Goal: Ask a question

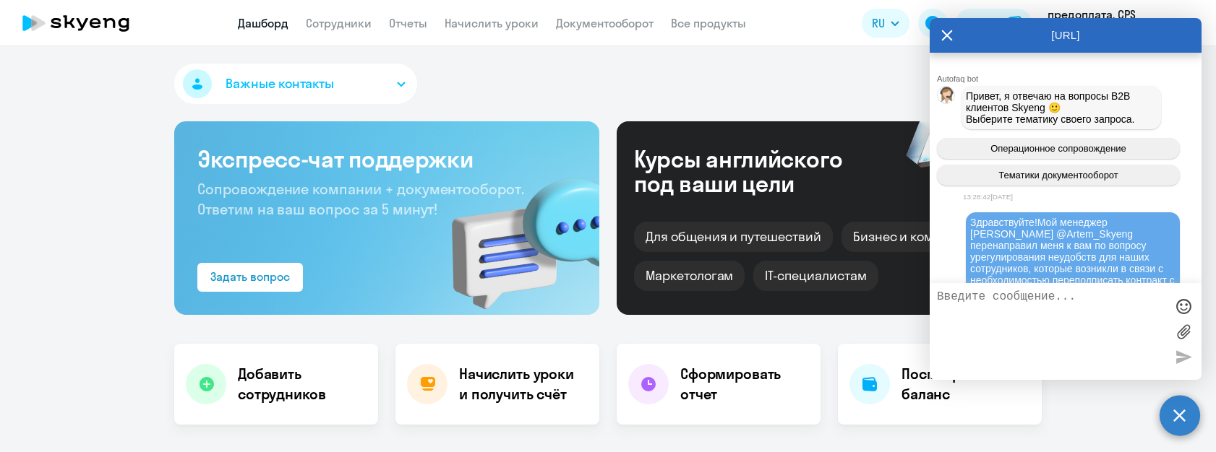
select select "30"
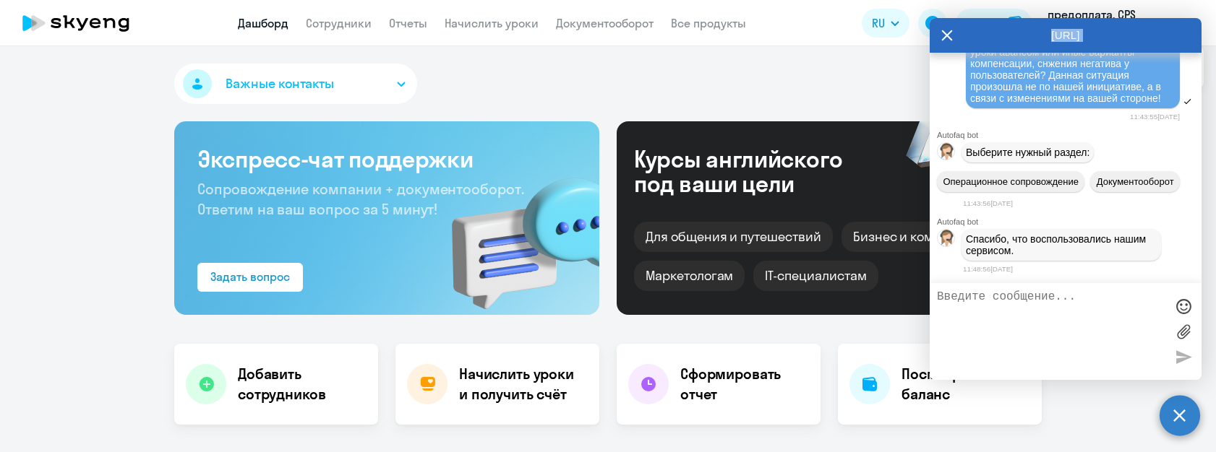
scroll to position [400, 0]
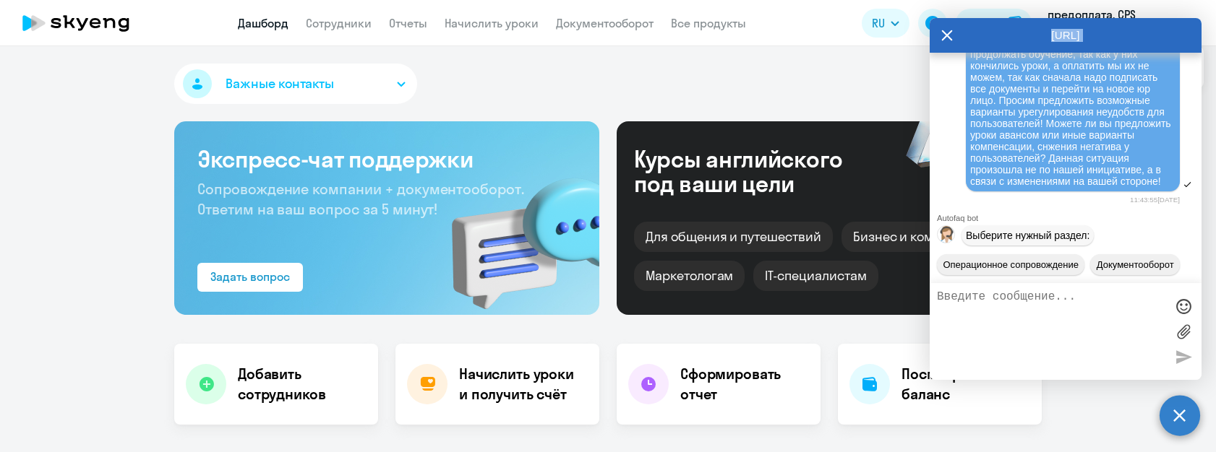
drag, startPoint x: 971, startPoint y: 78, endPoint x: 1169, endPoint y: 200, distance: 232.7
click at [1169, 187] on div "Здравствуйте!Мой менеджер [PERSON_NAME] @Artem_Skyeng перенаправил меня к вам п…" at bounding box center [1072, 2] width 205 height 370
copy span "Loremipsumdo!Sit ametcons Adipi @Elits_Doeius temporincidi utla e dol ma aliqua…"
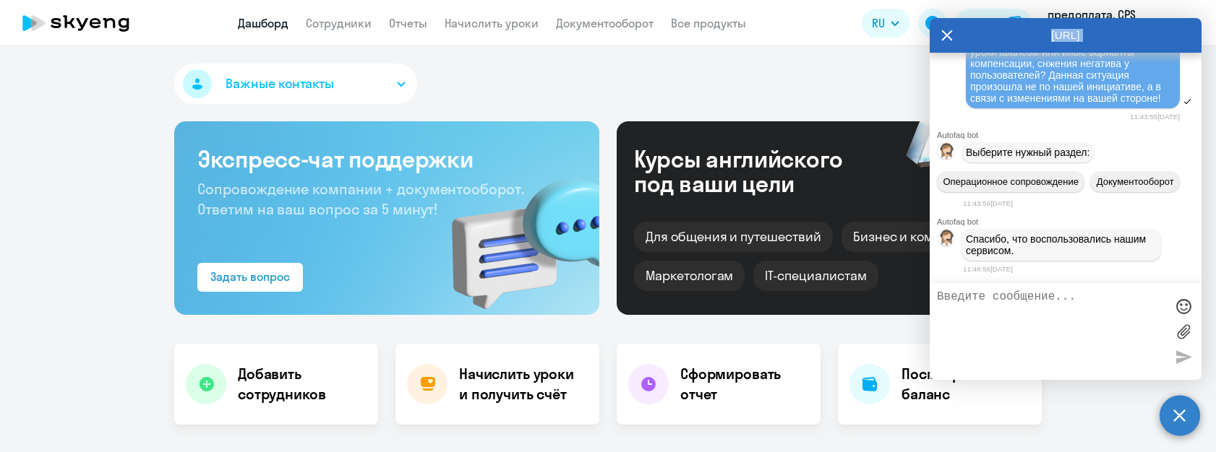
scroll to position [535, 0]
click at [1030, 315] on textarea at bounding box center [1051, 332] width 228 height 82
paste textarea "Loremipsumdo!Sit ametcons Adipi @Elits_Doeius temporincidi utla e dol ma aliqua…"
type textarea "Loremipsumdo!Sit ametcons Adipi @Elits_Doeius temporincidi utla e dol ma aliqua…"
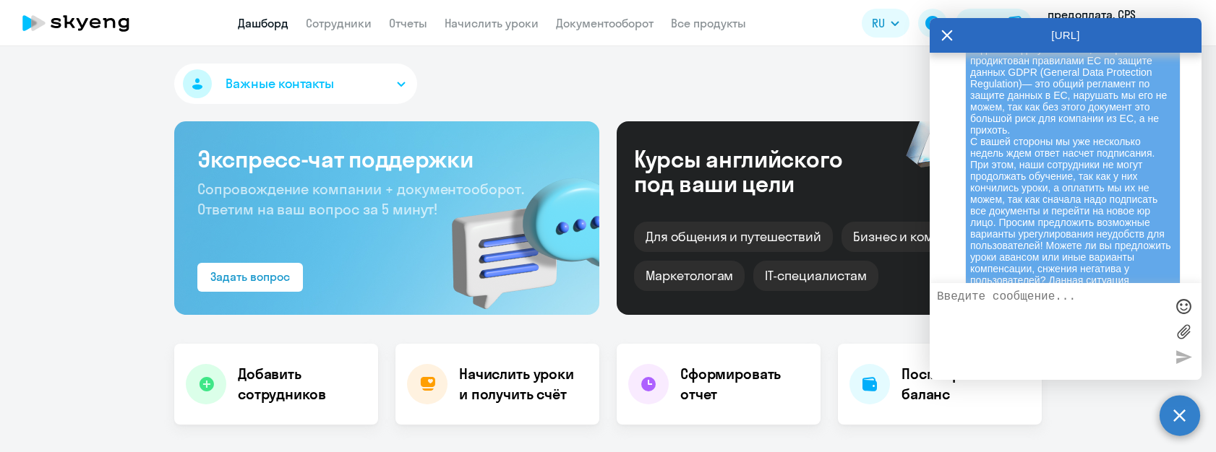
scroll to position [1066, 0]
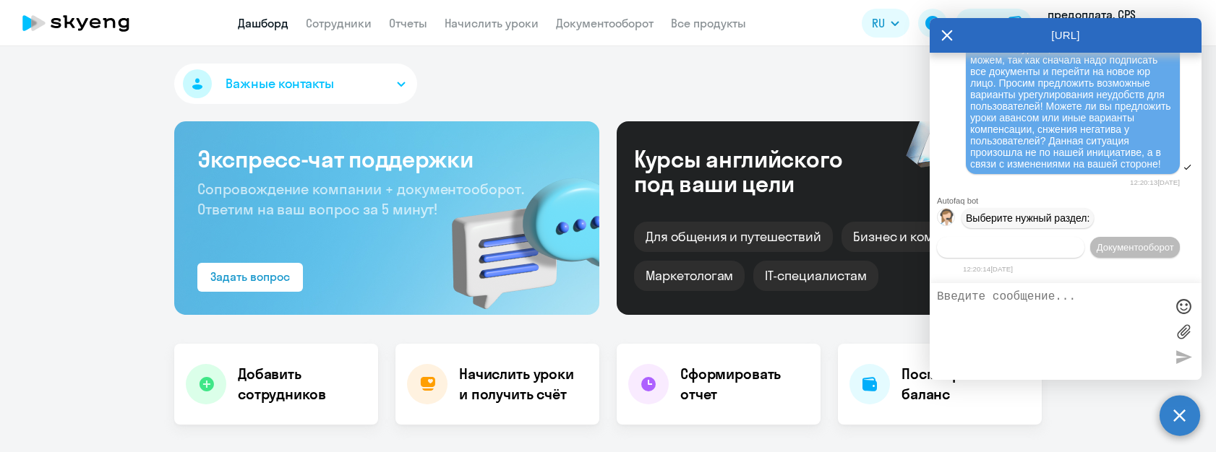
click at [1065, 242] on span "Операционное сопровождение" at bounding box center [1011, 247] width 136 height 11
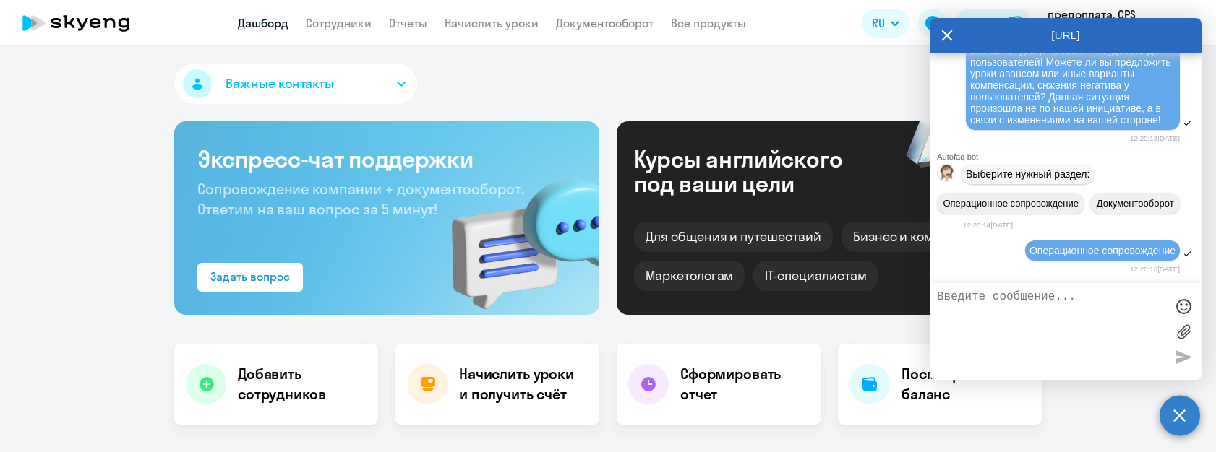
scroll to position [1202, 0]
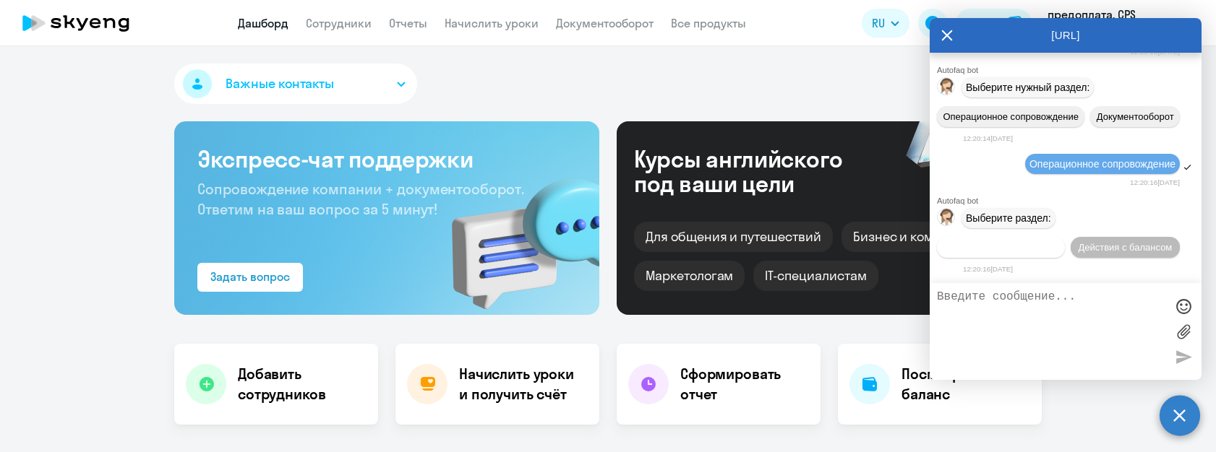
click at [1035, 252] on button "Действия по сотрудникам" at bounding box center [1001, 247] width 128 height 21
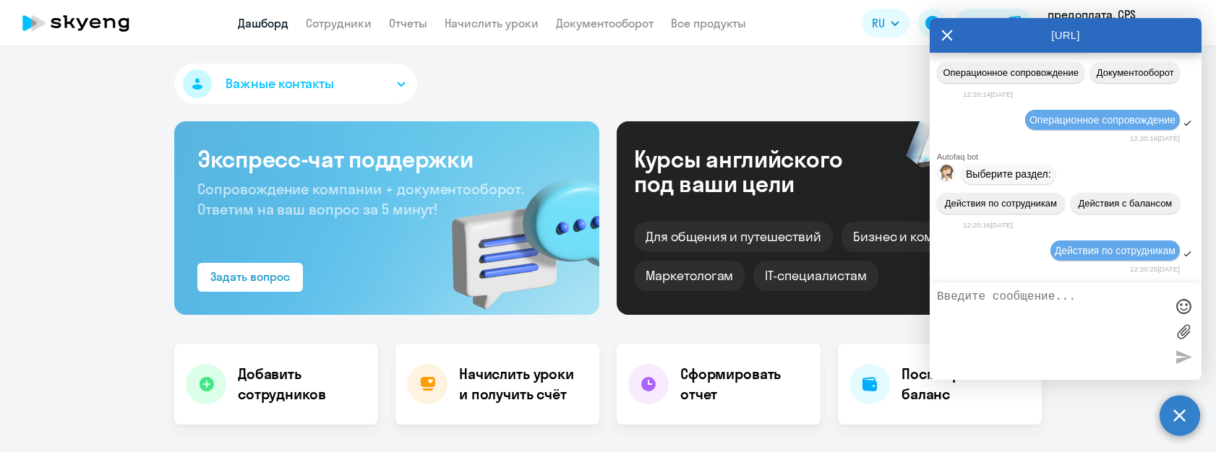
scroll to position [1394, 0]
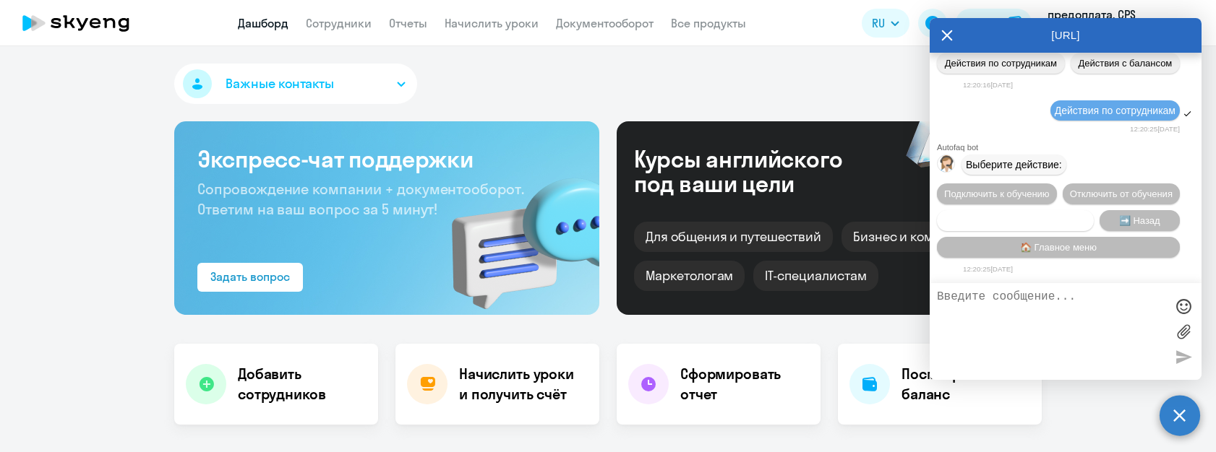
click at [1073, 221] on span "Сотруднику нужна помощь" at bounding box center [1014, 220] width 117 height 11
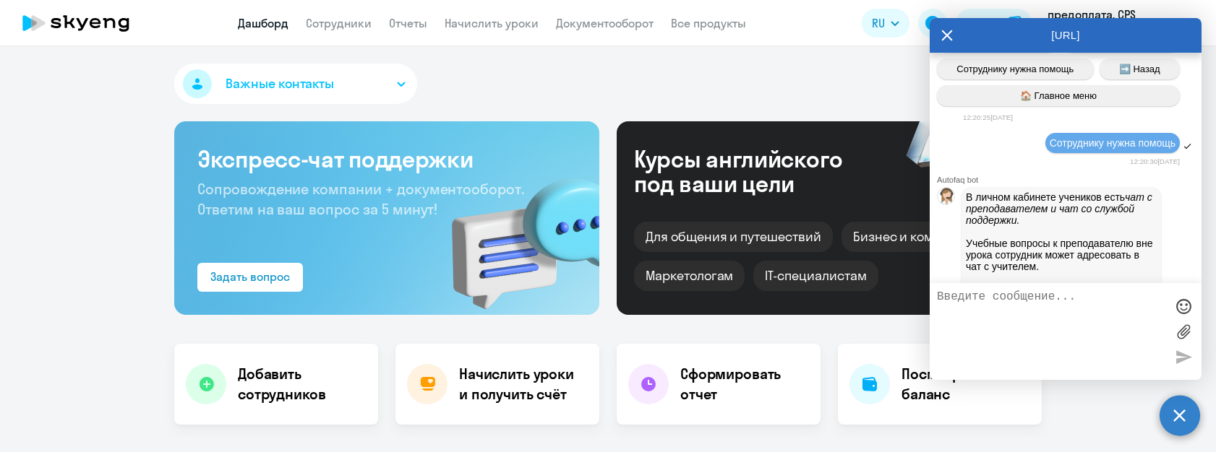
scroll to position [1905, 0]
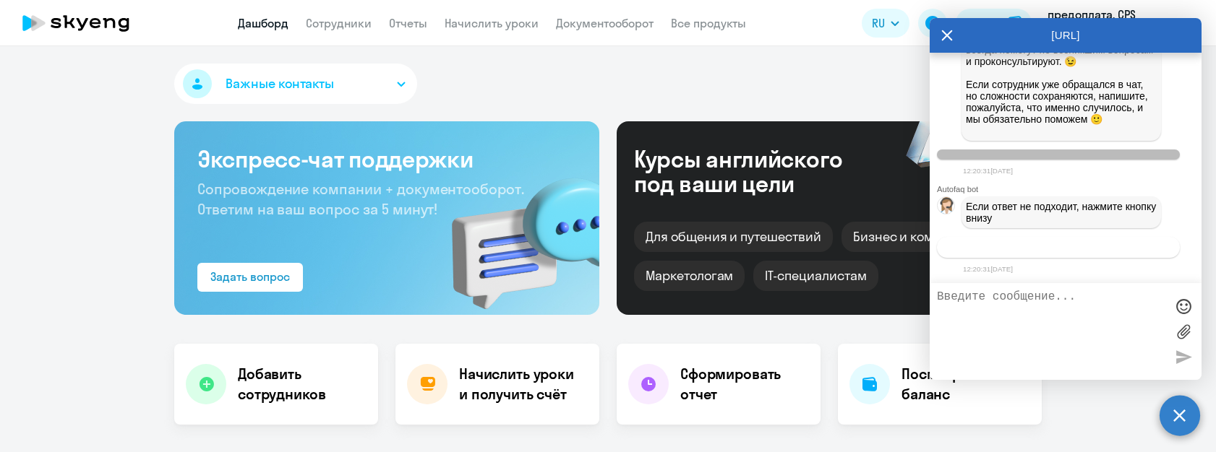
click at [1088, 246] on span "Связаться с менеджером" at bounding box center [1058, 247] width 111 height 11
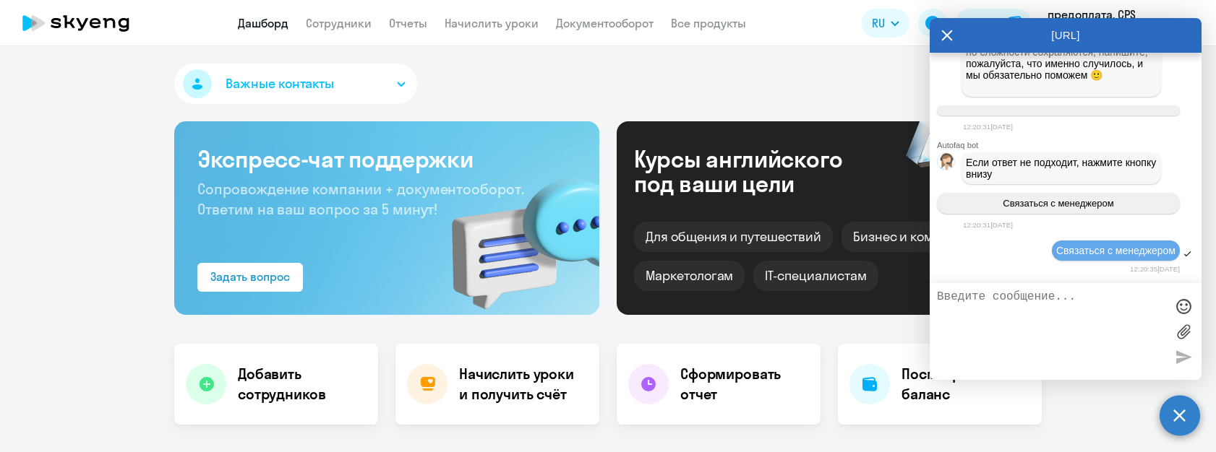
scroll to position [1950, 0]
click at [1071, 304] on textarea at bounding box center [1051, 332] width 228 height 82
paste textarea "Loremipsumdo!Sit ametcons Adipi @Elits_Doeius temporincidi utla e dol ma aliqua…"
type textarea "Loremipsumdo!Sit ametcons Adipi @Elits_Doeius temporincidi utla e dol ma aliqua…"
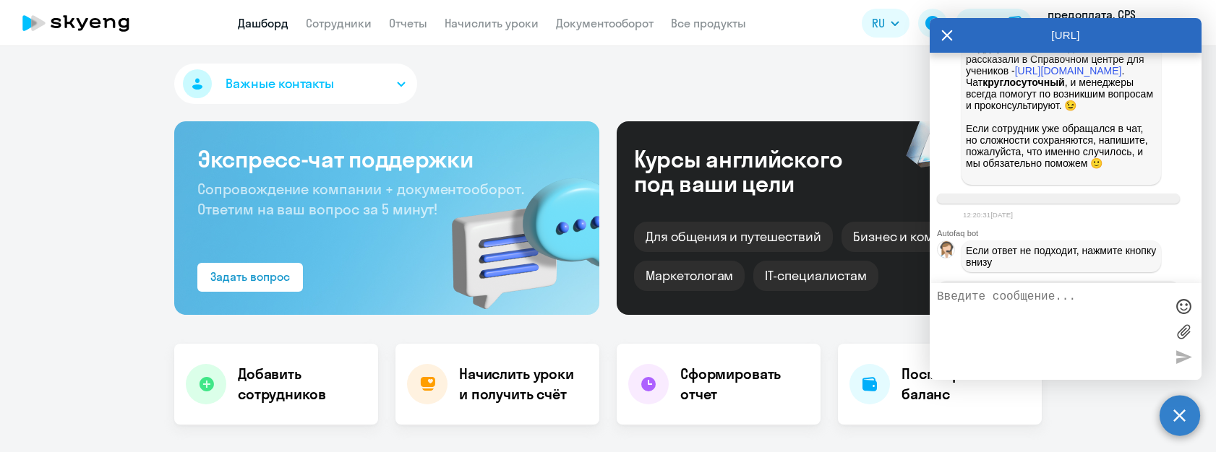
scroll to position [1657, 0]
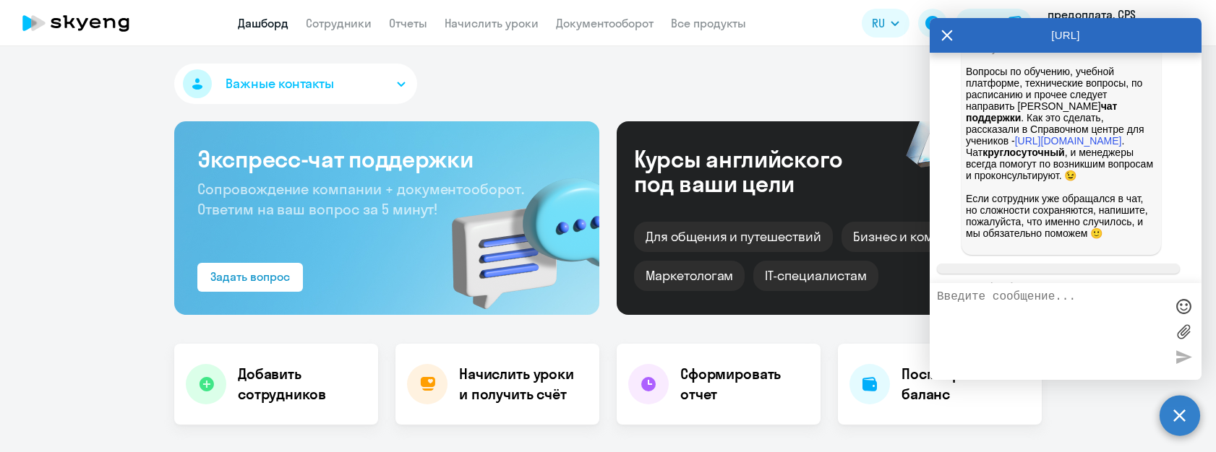
click at [1048, 320] on textarea at bounding box center [1051, 332] width 228 height 82
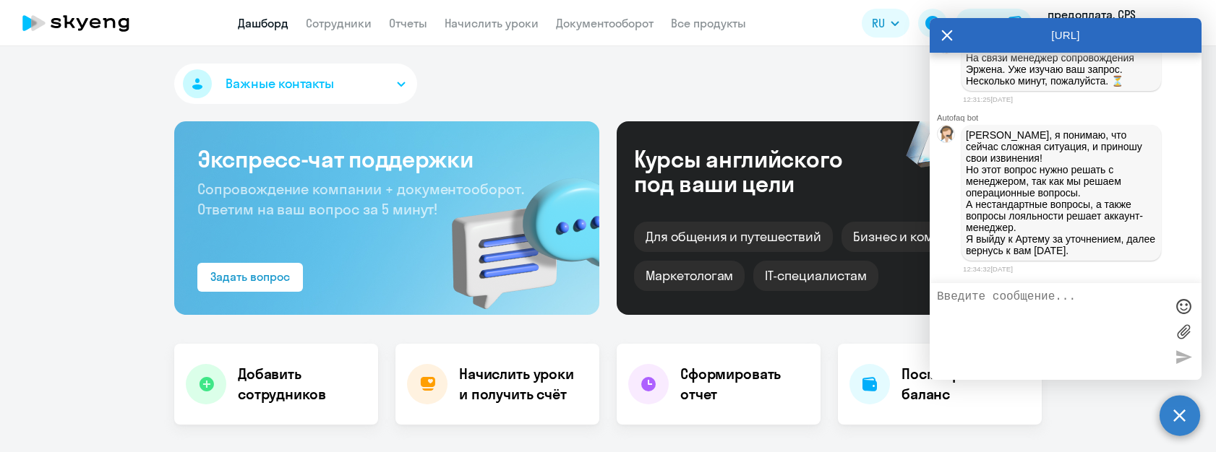
scroll to position [2627, 0]
drag, startPoint x: 964, startPoint y: 141, endPoint x: 1105, endPoint y: 244, distance: 174.8
click at [1105, 244] on div "[PERSON_NAME], я понимаю, что сейчас сложная ситуация, и приношу свои извинения…" at bounding box center [1060, 193] width 199 height 136
click at [1079, 296] on textarea at bounding box center [1051, 332] width 228 height 82
type textarea "Спасибо, буду ждать"
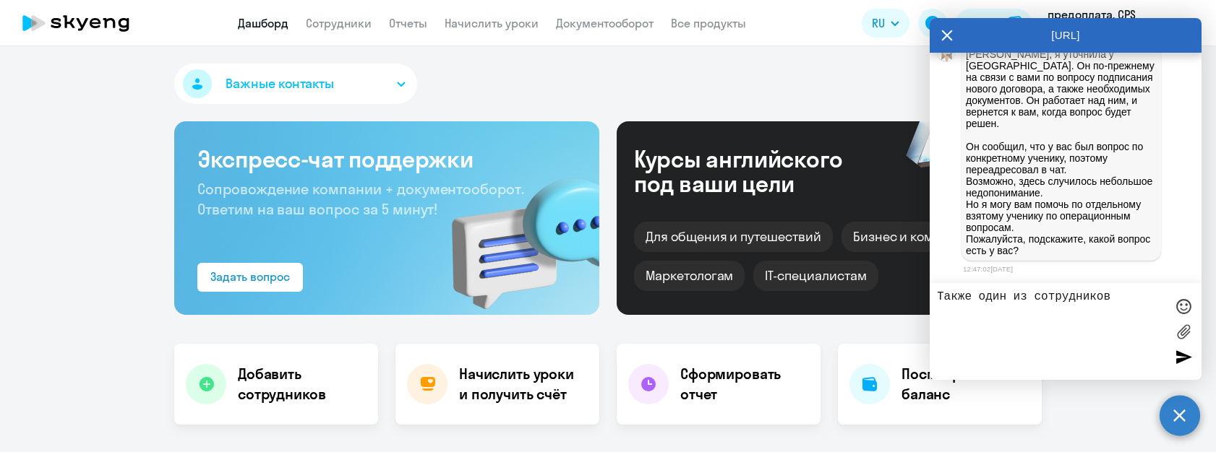
scroll to position [2852, 0]
drag, startPoint x: 1081, startPoint y: 190, endPoint x: 1067, endPoint y: 163, distance: 30.4
click at [1067, 163] on p "[PERSON_NAME], я уточнила у [GEOGRAPHIC_DATA]. Он по-прежнему на связи с вами п…" at bounding box center [1061, 152] width 191 height 208
drag, startPoint x: 1039, startPoint y: 192, endPoint x: 1079, endPoint y: 218, distance: 48.1
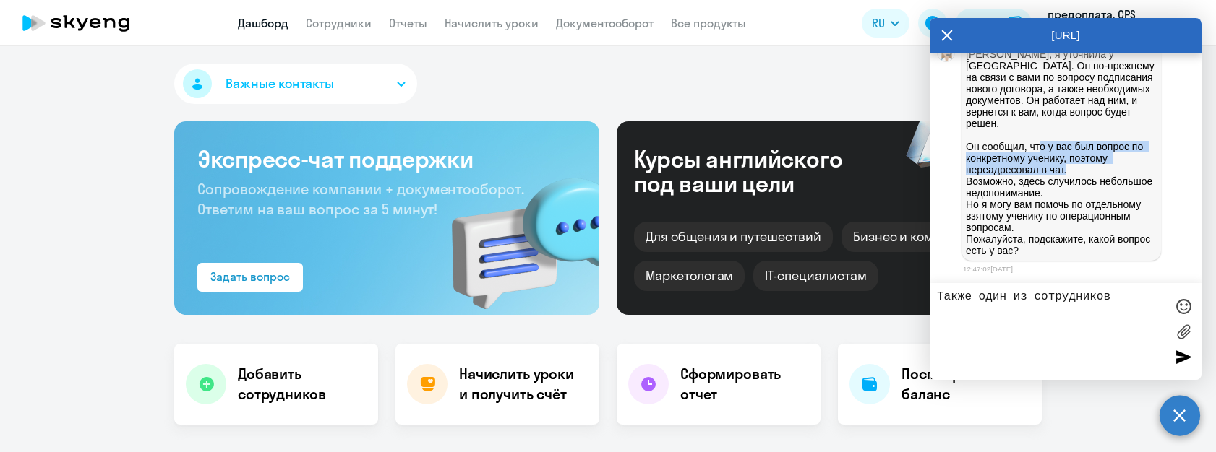
click at [1079, 218] on p "[PERSON_NAME], я уточнила у [GEOGRAPHIC_DATA]. Он по-прежнему на связи с вами п…" at bounding box center [1061, 152] width 191 height 208
click at [1096, 317] on textarea "Также один из сотрудников" at bounding box center [1051, 332] width 228 height 82
drag, startPoint x: 1126, startPoint y: 302, endPoint x: 929, endPoint y: 302, distance: 197.3
click at [930, 302] on div "Также один из сотрудников" at bounding box center [1066, 331] width 272 height 97
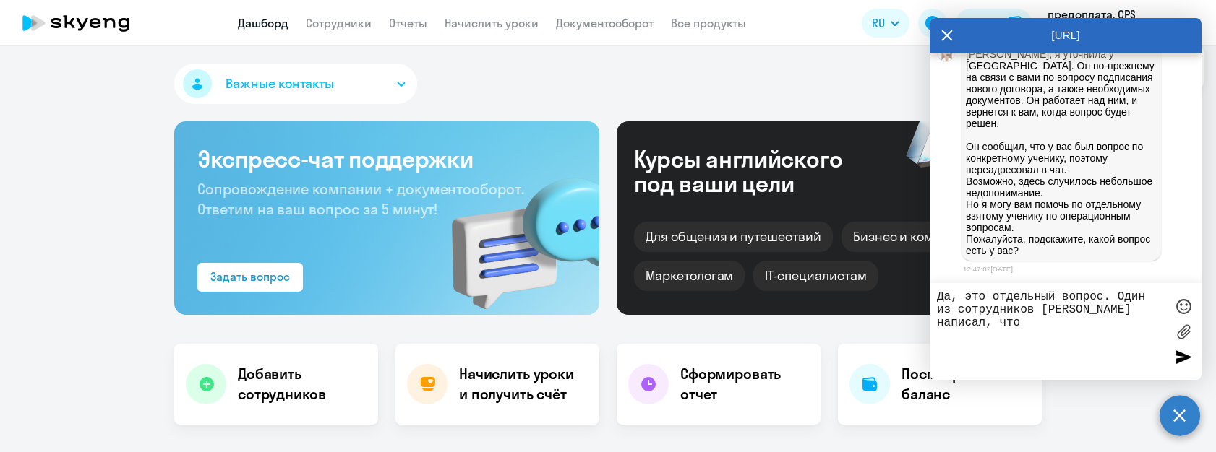
paste textarea "У меня неделю или две назад сняли 4 урока с баланса и после этого не пополняли."
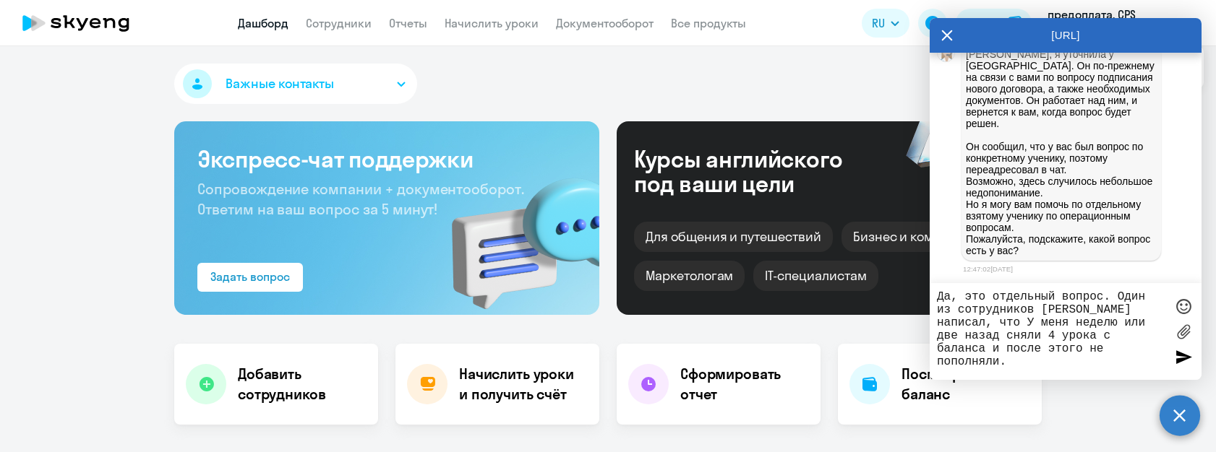
click at [1031, 326] on textarea "Да, это отдельный вопрос. Один из сотрудников [PERSON_NAME] написал, что У меня…" at bounding box center [1051, 332] width 228 height 82
click at [1072, 321] on textarea "Да, это отдельный вопрос. Один из сотрудников [PERSON_NAME] написал, что У меня…" at bounding box center [1051, 332] width 228 height 82
click at [1080, 366] on textarea "Да, это отдельный вопрос. Один из сотрудников [PERSON_NAME] написал, что у него…" at bounding box center [1051, 332] width 228 height 82
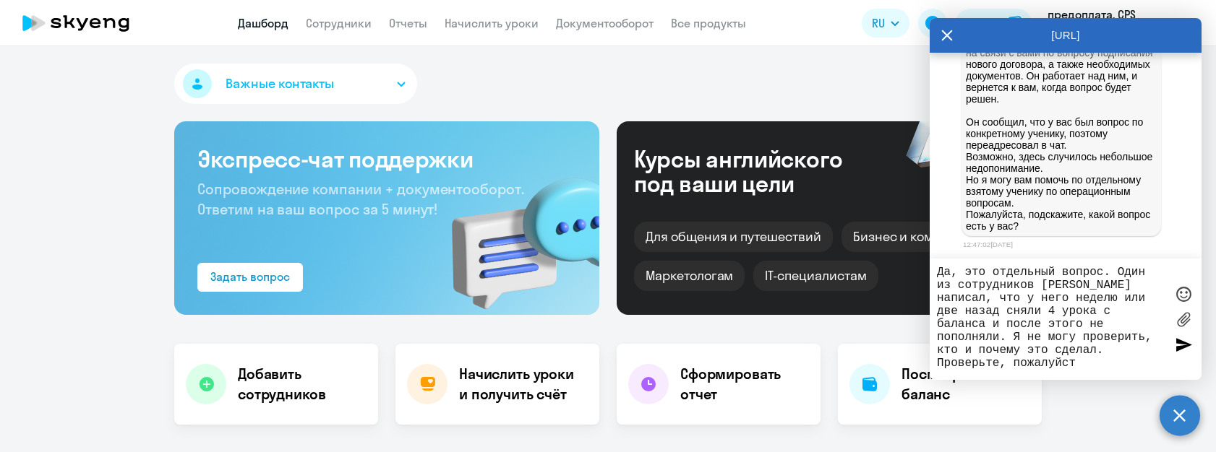
type textarea "Да, это отдельный вопрос. Один из сотрудников [PERSON_NAME] написал, что у него…"
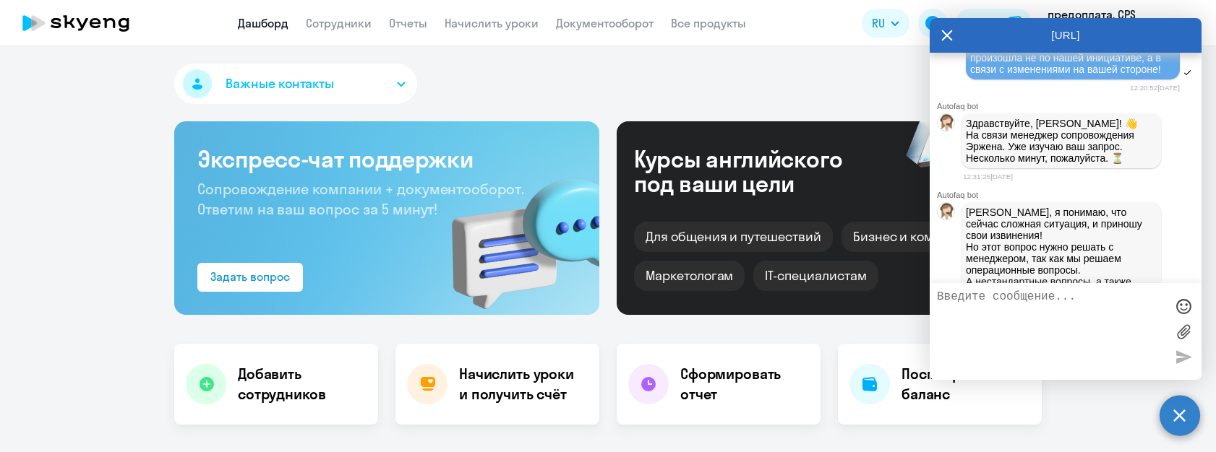
scroll to position [2371, 0]
